Goal: Answer question/provide support

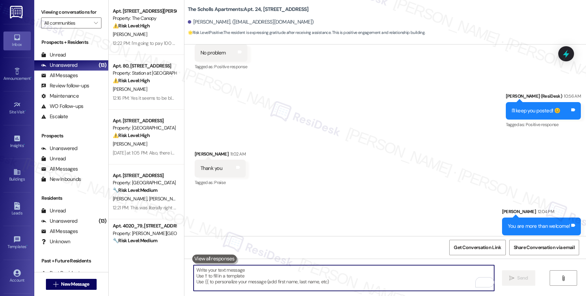
scroll to position [3682, 0]
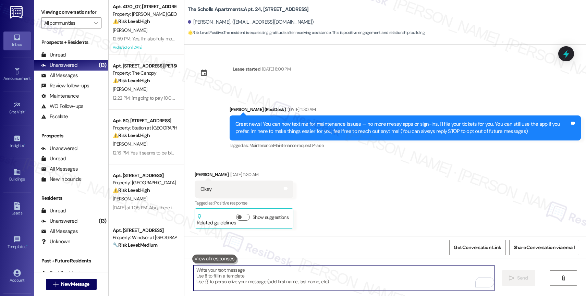
scroll to position [3682, 0]
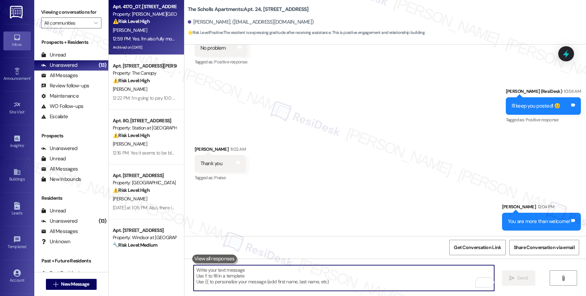
click at [144, 21] on strong "⚠️ Risk Level: High" at bounding box center [131, 21] width 37 height 6
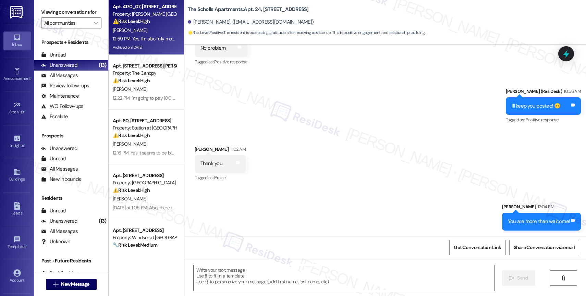
type textarea "Fetching suggested responses. Please feel free to read through the conversation…"
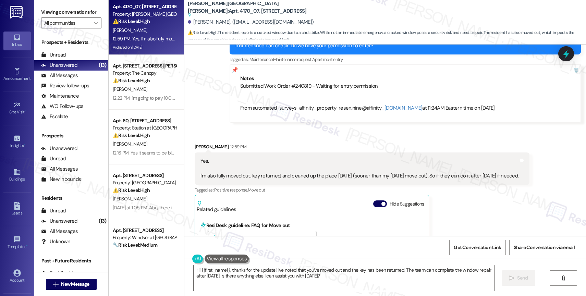
scroll to position [3939, 0]
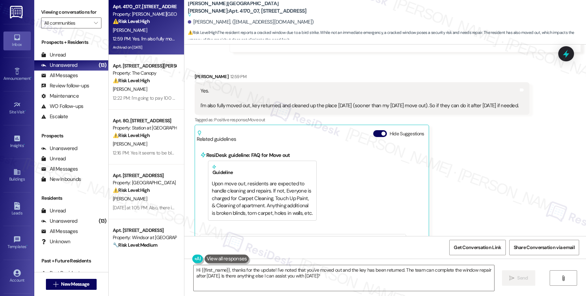
click at [373, 127] on div "Related guidelines Hide Suggestions" at bounding box center [312, 135] width 230 height 16
click at [373, 130] on button "Hide Suggestions" at bounding box center [380, 133] width 14 height 7
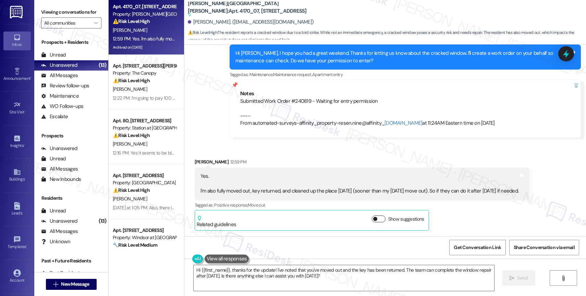
scroll to position [3832, 0]
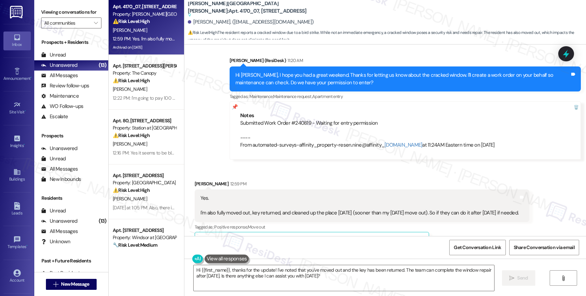
click at [222, 195] on div "Yes. I'm also fully moved out, key returned, and cleaned up the place [DATE] (s…" at bounding box center [359, 206] width 318 height 22
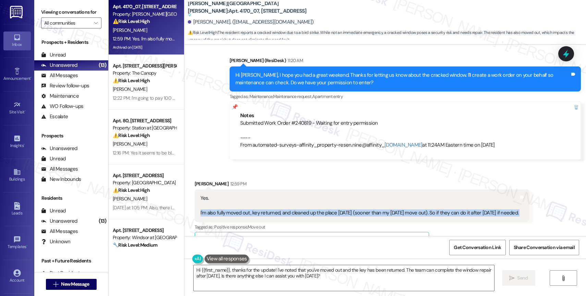
click at [222, 195] on div "Yes. I'm also fully moved out, key returned, and cleaned up the place [DATE] (s…" at bounding box center [359, 206] width 318 height 22
copy div "I'm also fully moved out, key returned, and cleaned up the place [DATE] (sooner…"
click at [220, 276] on textarea "Hi {{first_name}}, thanks for the update! I've noted that you've moved out and …" at bounding box center [344, 278] width 301 height 26
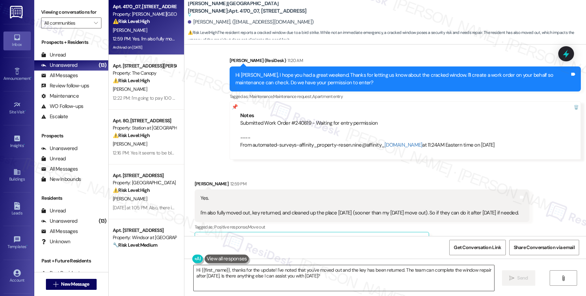
click at [220, 276] on textarea "Hi {{first_name}}, thanks for the update! I've noted that you've moved out and …" at bounding box center [344, 278] width 301 height 26
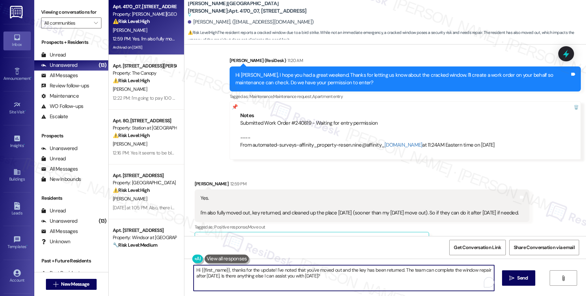
click at [220, 276] on textarea "Hi {{first_name}}, thanks for the update! I've noted that you've moved out and …" at bounding box center [344, 278] width 301 height 26
click at [322, 270] on textarea "Got it! I'll note that in the work order. Thank you for the heads up. Have a wo…" at bounding box center [344, 278] width 301 height 26
type textarea "Got it! I'll note that in the work order. Thank you for the heads up, and have …"
click at [418, 277] on textarea "Got it! I'll note that in the work order. Thank you for the heads up, and have …" at bounding box center [344, 278] width 301 height 26
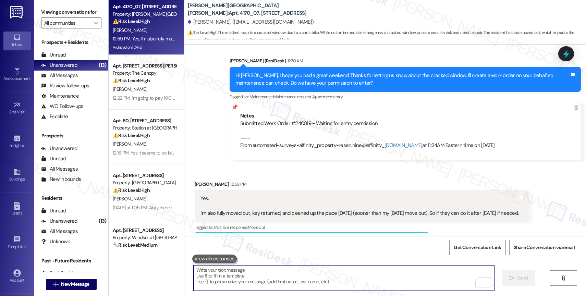
scroll to position [3880, 0]
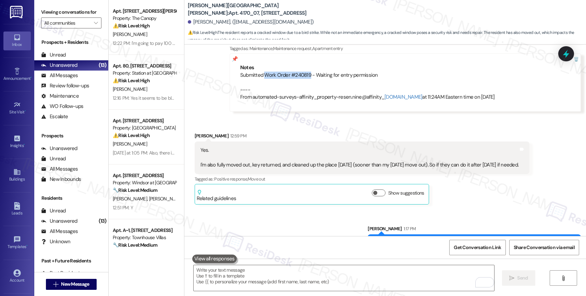
drag, startPoint x: 260, startPoint y: 51, endPoint x: 304, endPoint y: 51, distance: 43.9
click at [304, 72] on div "Submitted Work Order #240819 - Waiting for entry permission ---- From automated…" at bounding box center [405, 86] width 330 height 29
copy div "Work Order #240819"
click at [301, 117] on div "Received via SMS [PERSON_NAME] 12:59 PM Yes. I'm also fully moved out, key retu…" at bounding box center [385, 163] width 402 height 93
click at [275, 223] on div "Sent via SMS [PERSON_NAME] 1:17 PM Got it! I'll note that in the work order. Th…" at bounding box center [385, 234] width 402 height 48
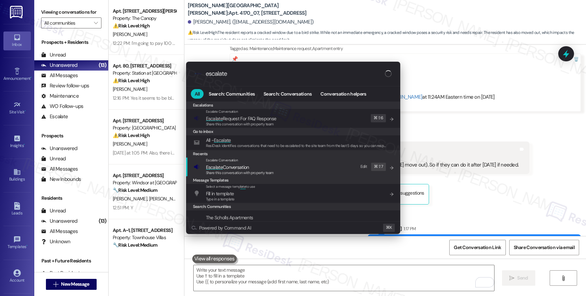
type input "escalate"
click at [253, 165] on span "Escalate Conversation" at bounding box center [240, 167] width 68 height 8
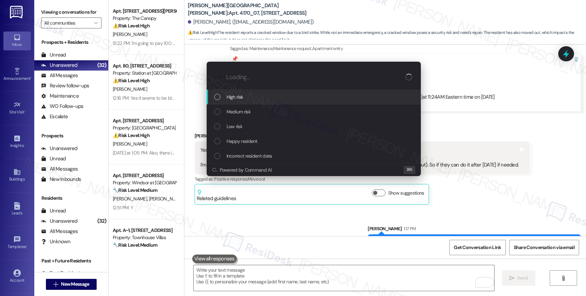
click at [245, 125] on div "Low risk" at bounding box center [314, 127] width 200 height 8
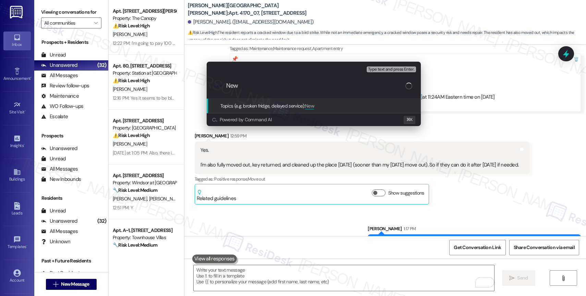
paste input "Work Order #240819"
type input "New Work Order #240819 filed by ResiDesk"
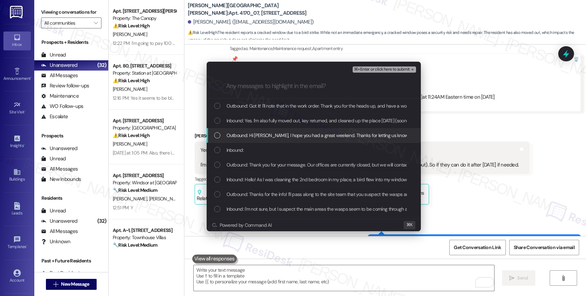
click at [308, 138] on span "Outbound: Hi [PERSON_NAME], I hope you had a great weekend. Thanks for letting …" at bounding box center [448, 136] width 443 height 8
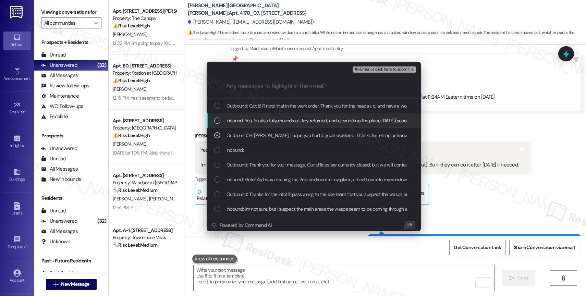
click at [309, 118] on span "Inbound: Yes. I'm also fully moved out, key returned, and cleaned up the place …" at bounding box center [387, 121] width 321 height 8
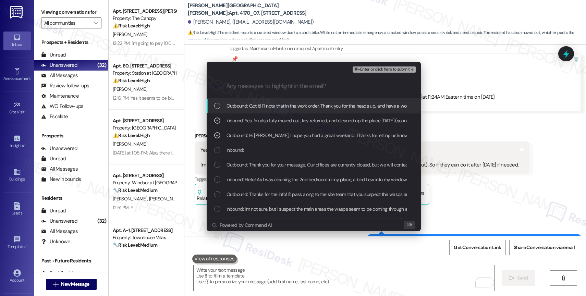
click at [312, 101] on div "Outbound: Got it! I'll note that in the work order. Thank you for the heads up,…" at bounding box center [314, 106] width 214 height 15
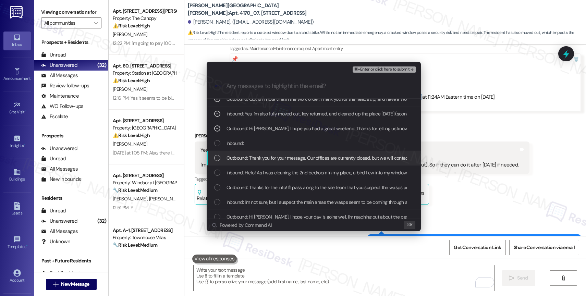
scroll to position [7, 0]
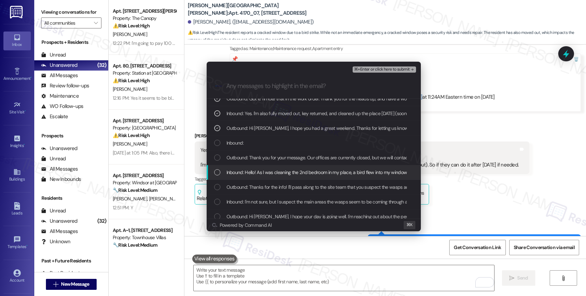
click at [329, 175] on span "Inbound: Hello! As I was cleaning the 2nd bedroom in my place, a bird flew into…" at bounding box center [492, 173] width 531 height 8
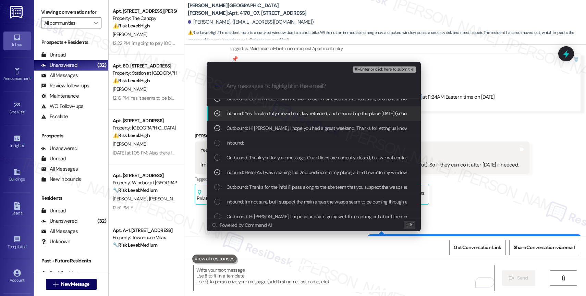
click at [406, 65] on div "⌘+Enter or click here to submit" at bounding box center [385, 69] width 64 height 9
click at [405, 70] on span "⌘+Enter or click here to submit" at bounding box center [382, 69] width 56 height 5
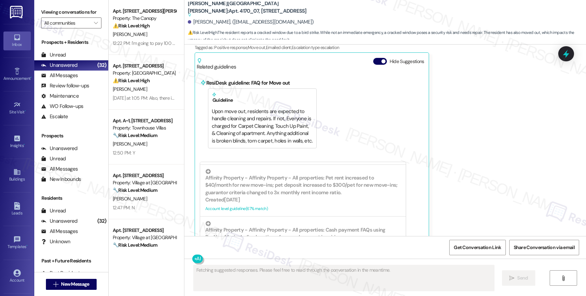
scroll to position [3695, 0]
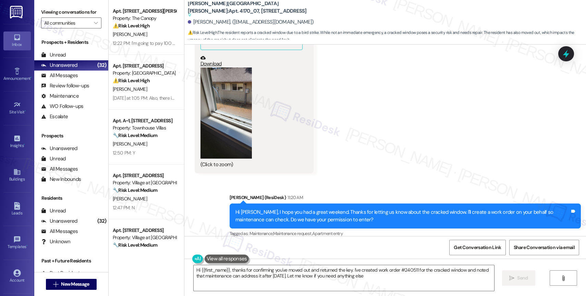
type textarea "Hi {{first_name}}, thanks for confirming you've moved out and returned the key.…"
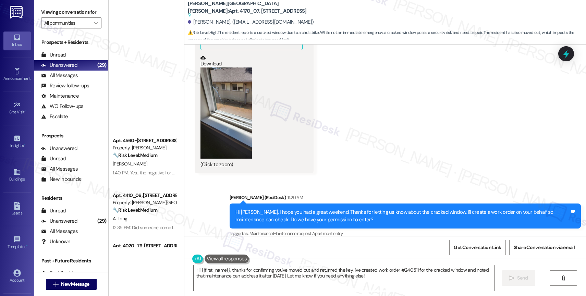
scroll to position [874, 0]
